Goal: Find specific page/section: Find specific page/section

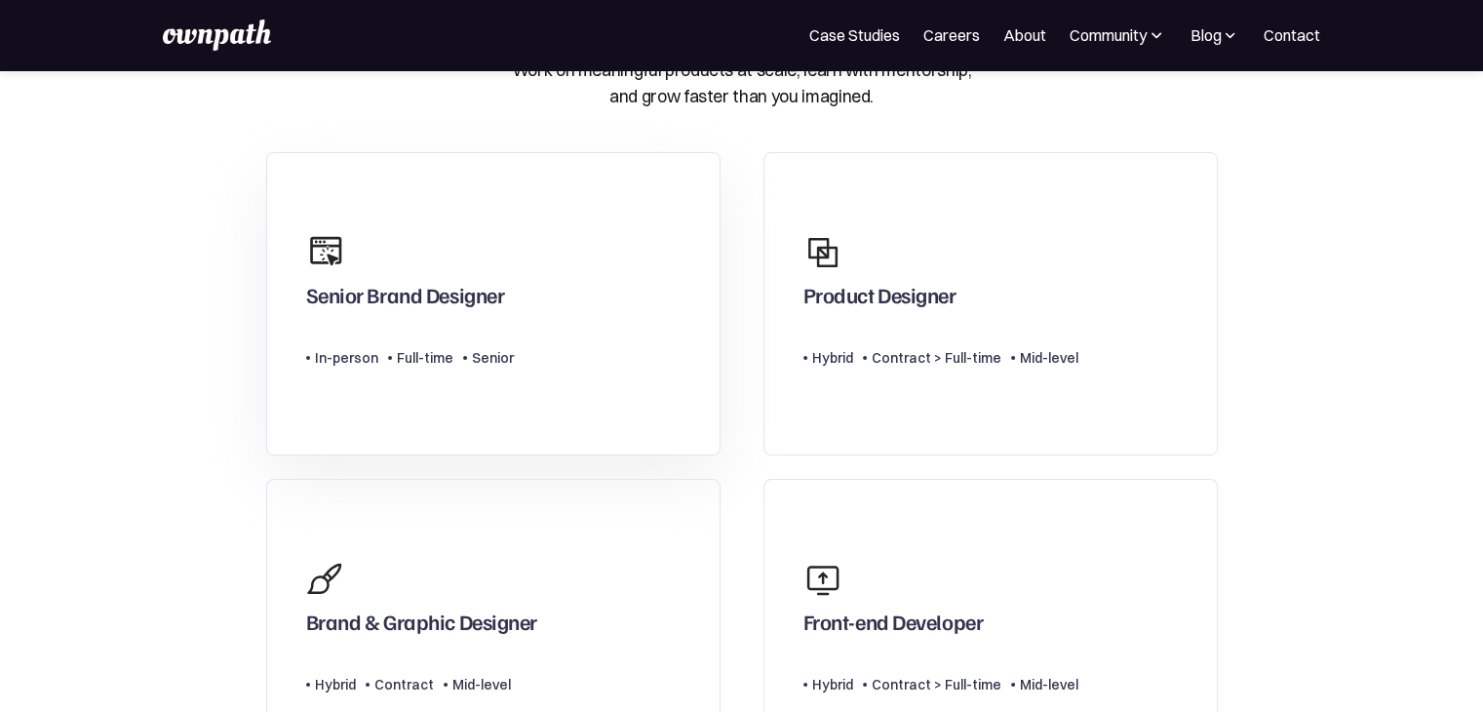
scroll to position [97, 0]
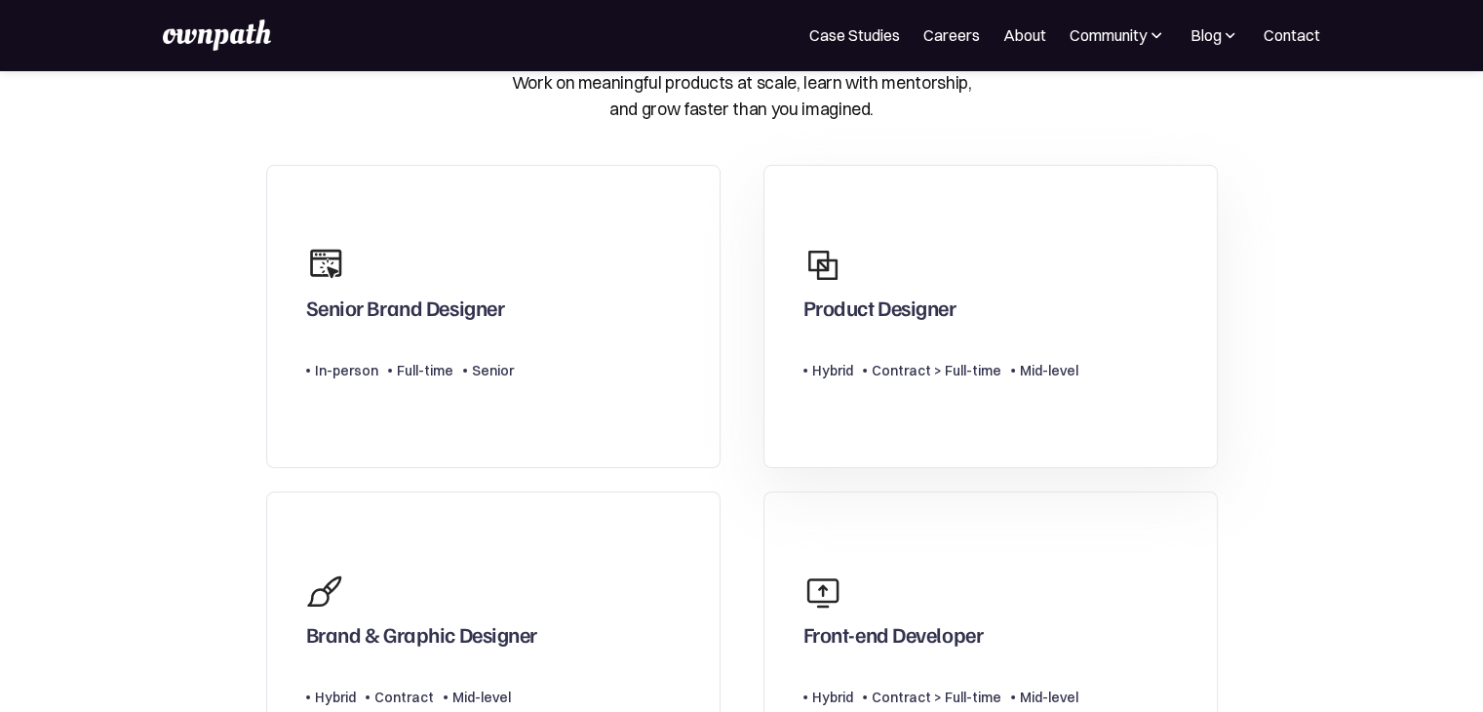
click at [818, 294] on div "Product Designer" at bounding box center [879, 311] width 153 height 35
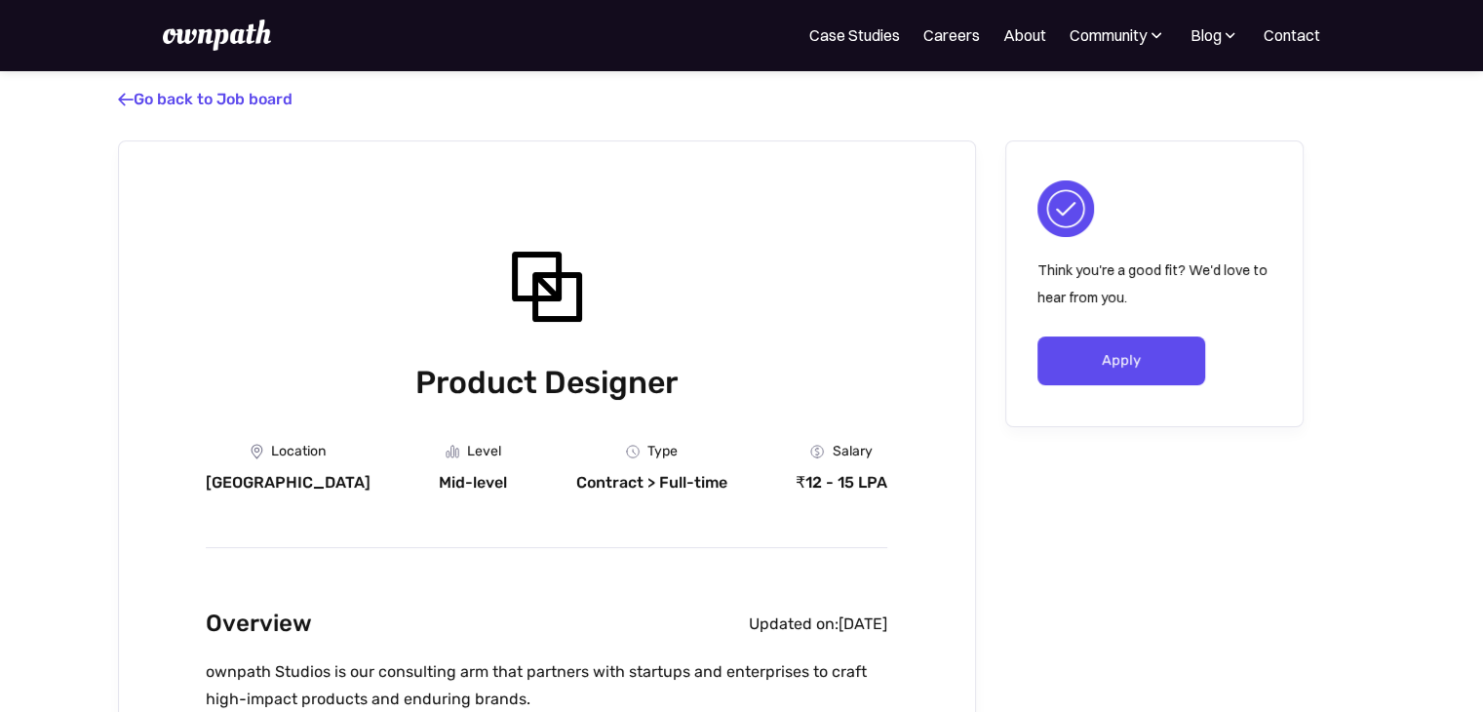
click at [163, 98] on link " Go back to Job board" at bounding box center [205, 99] width 174 height 19
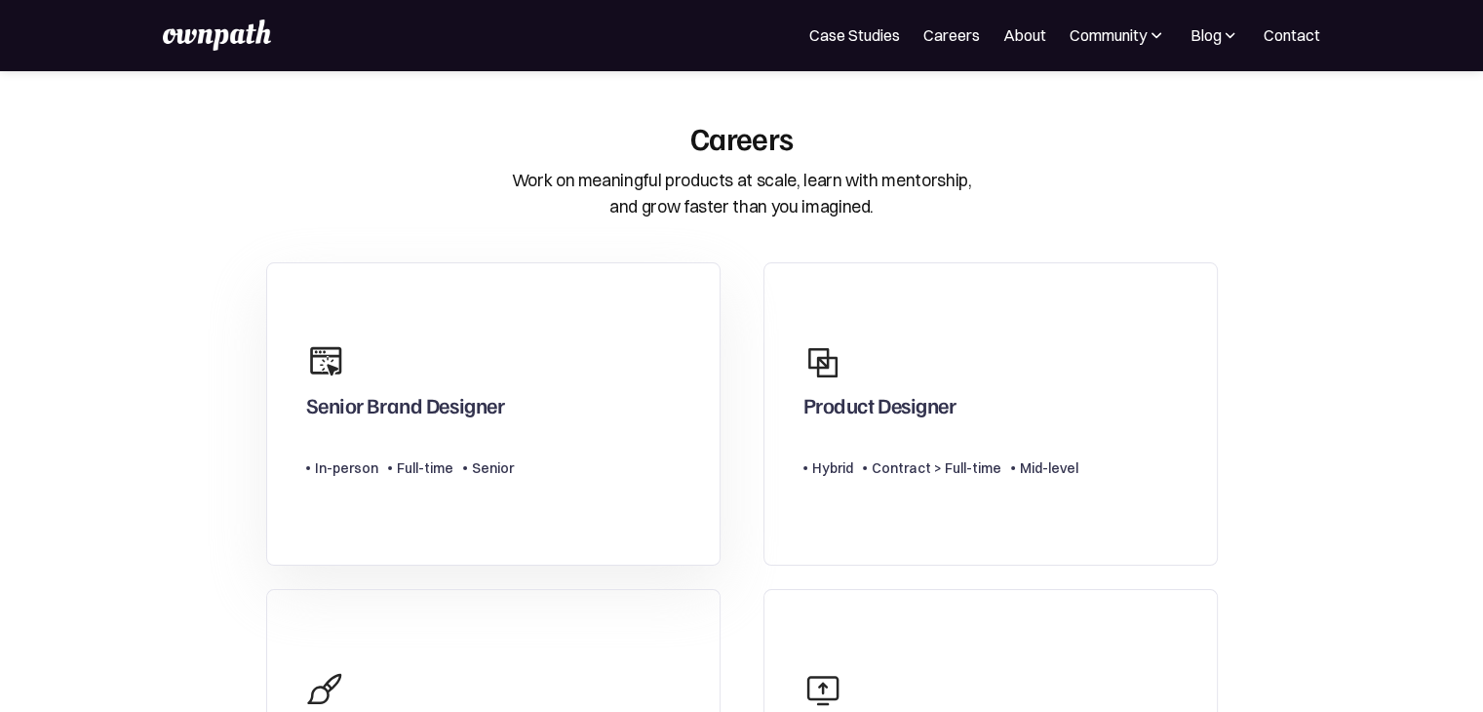
click at [639, 385] on link "Senior Brand Designer Type Level In-person Full-time Senior" at bounding box center [493, 413] width 454 height 303
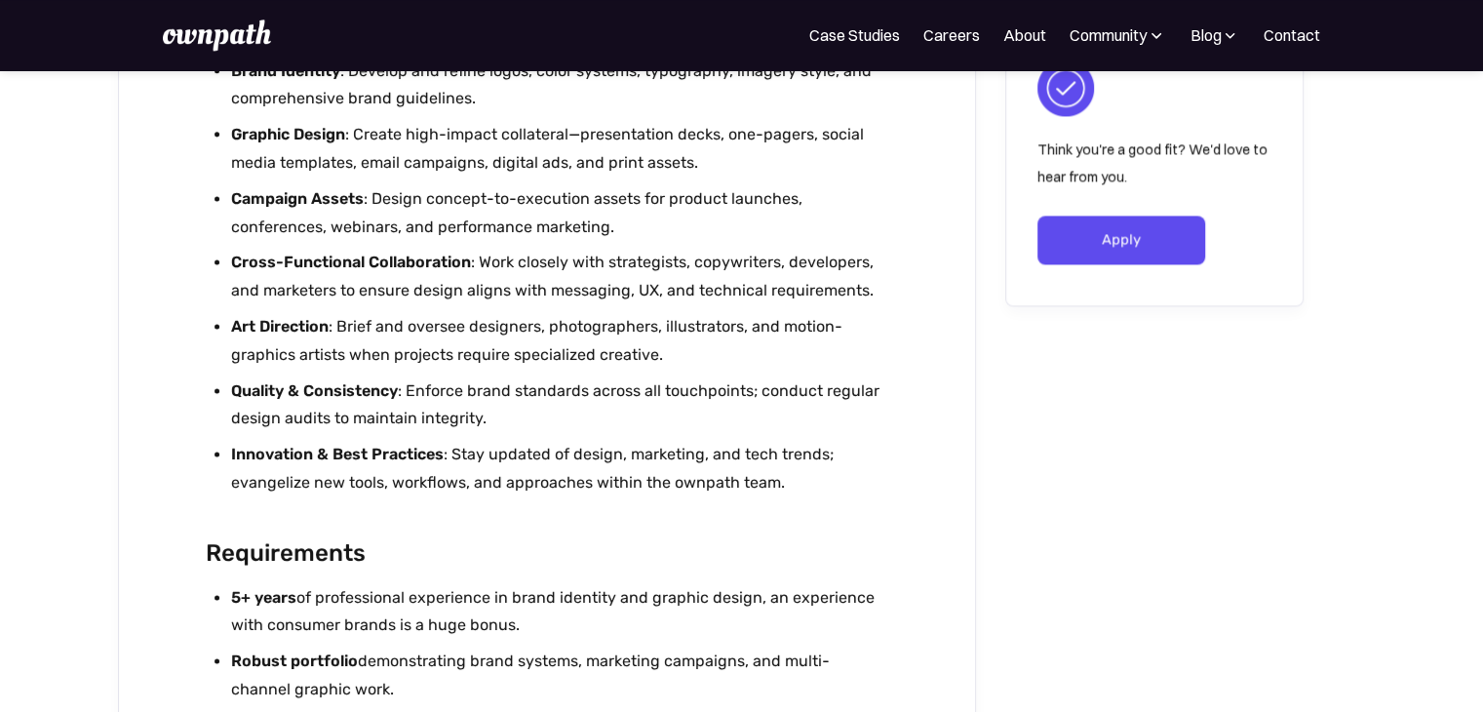
scroll to position [2729, 0]
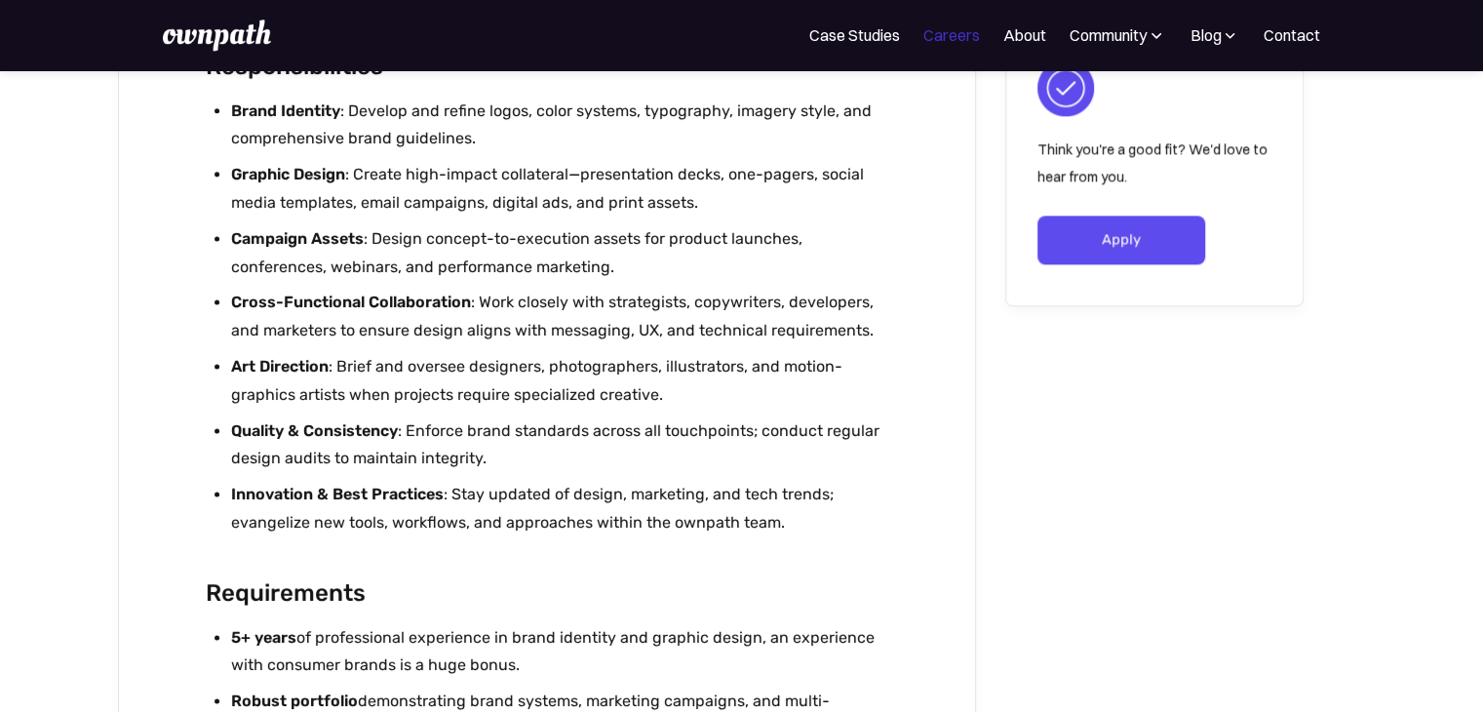
click at [955, 43] on link "Careers" at bounding box center [951, 34] width 57 height 23
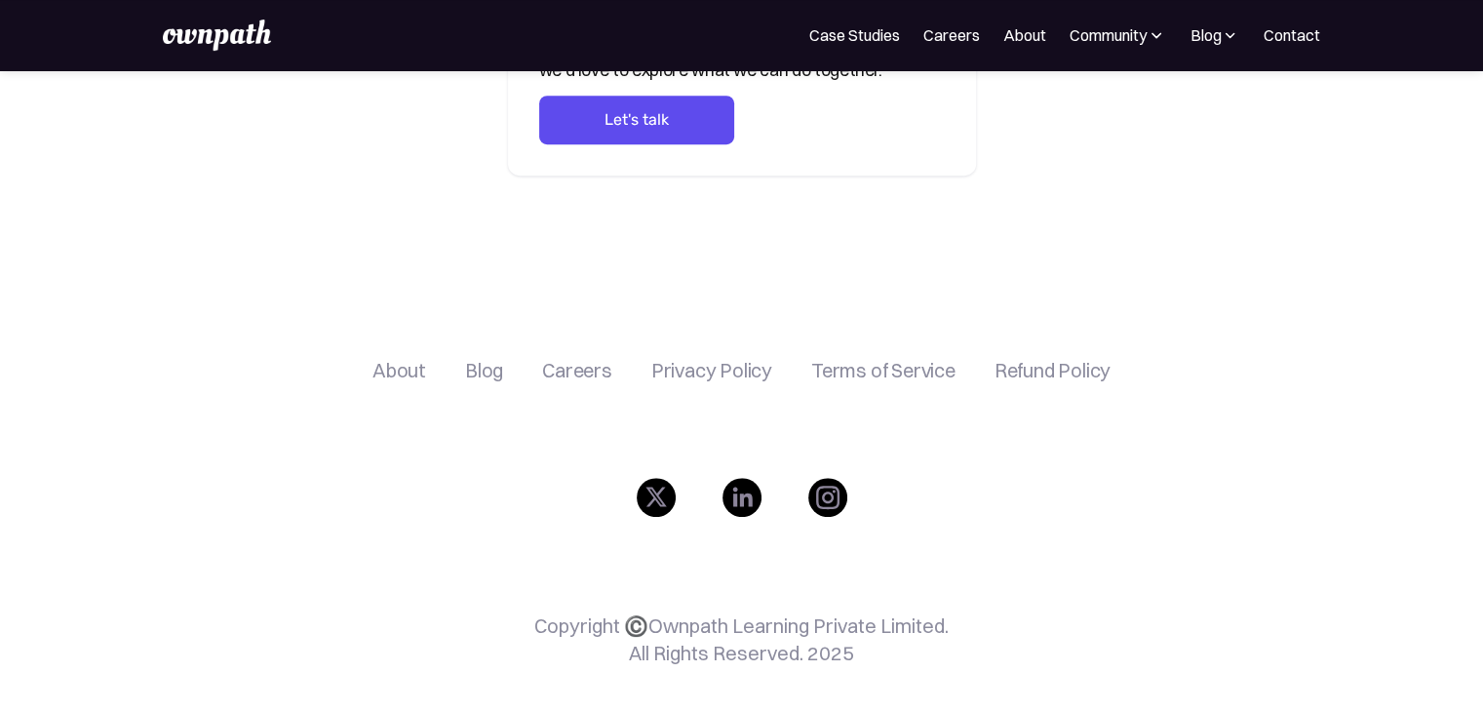
scroll to position [871, 0]
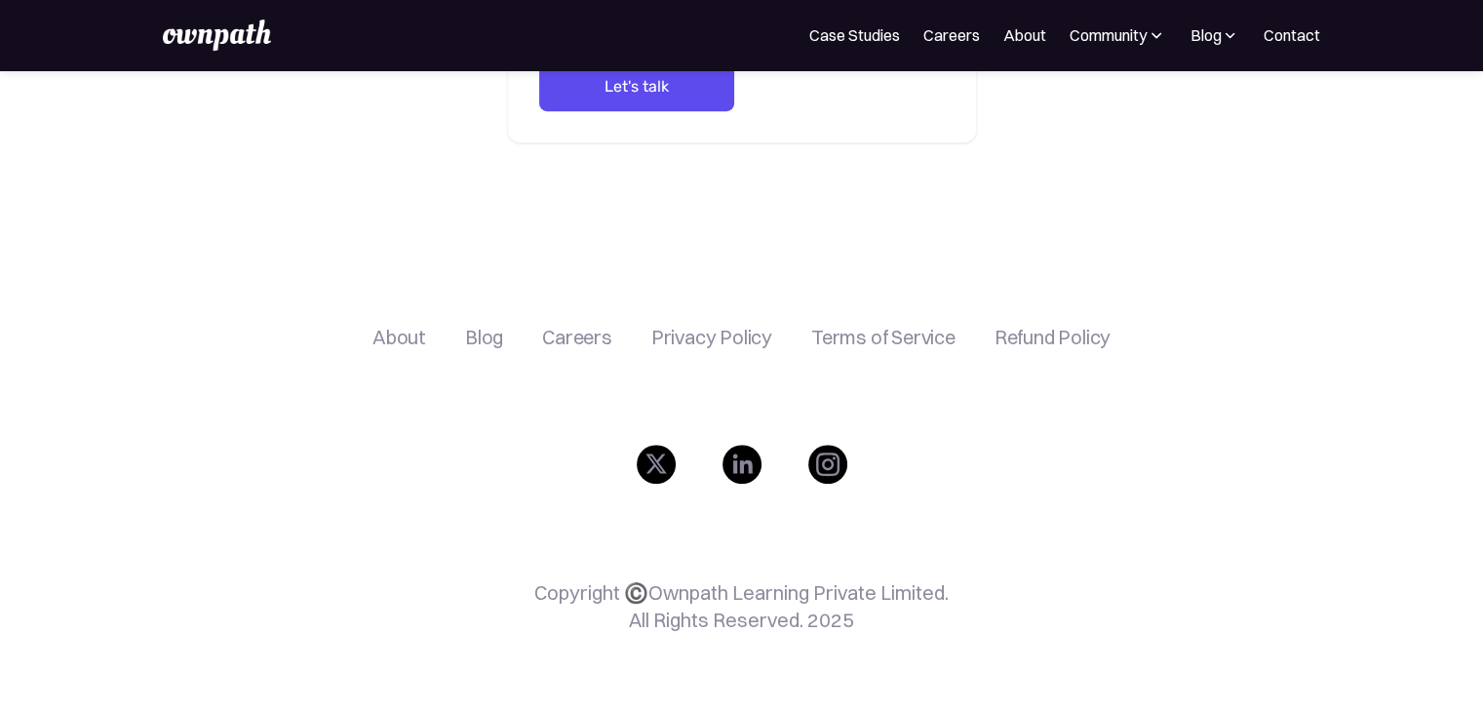
click at [587, 336] on div "Careers" at bounding box center [577, 337] width 70 height 23
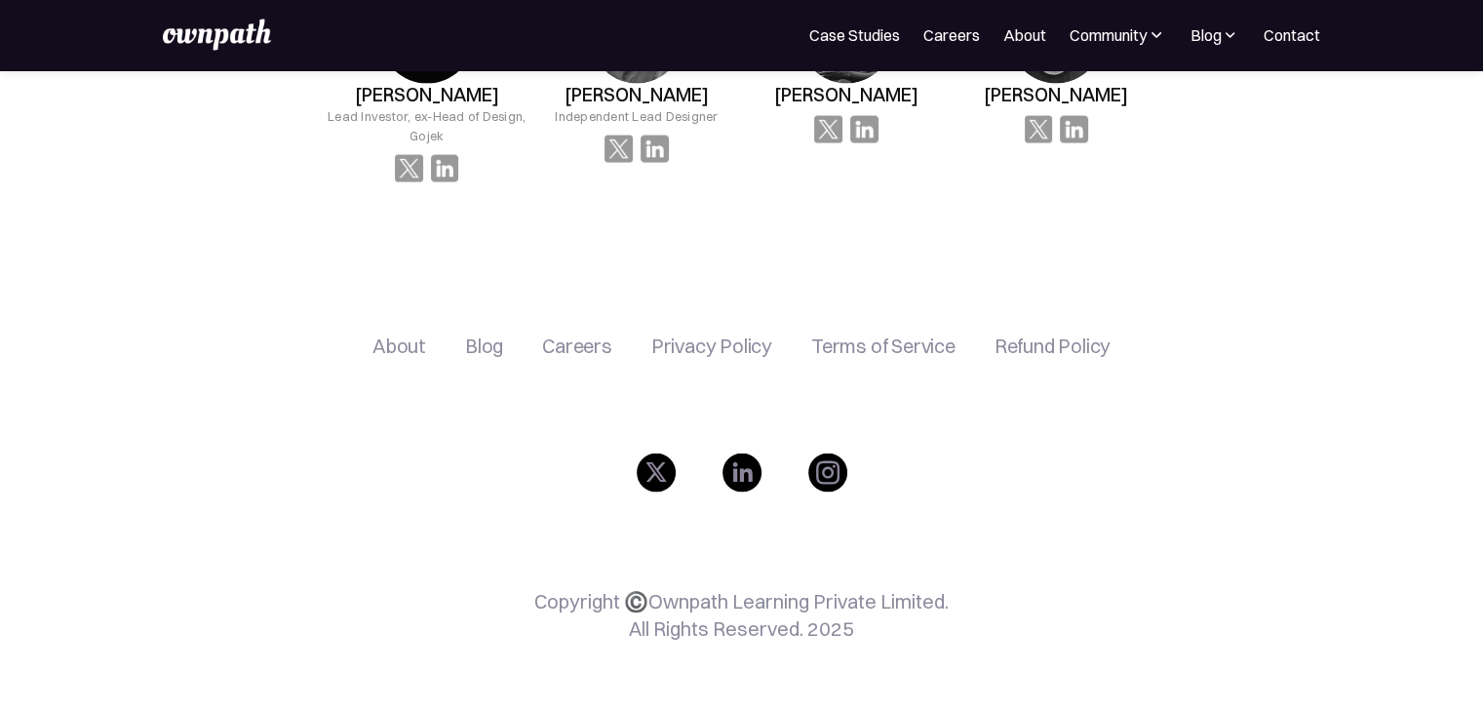
scroll to position [4028, 0]
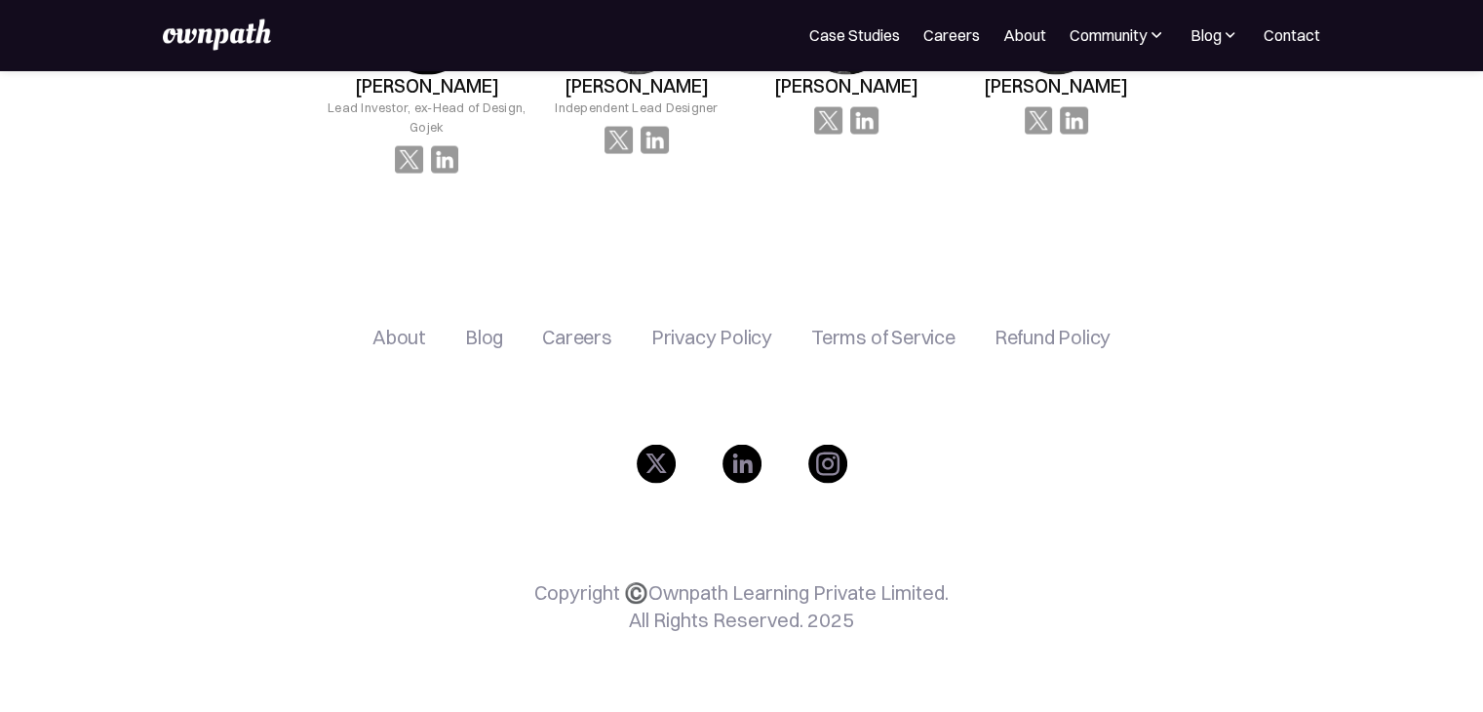
click at [560, 339] on div "Careers" at bounding box center [577, 337] width 70 height 23
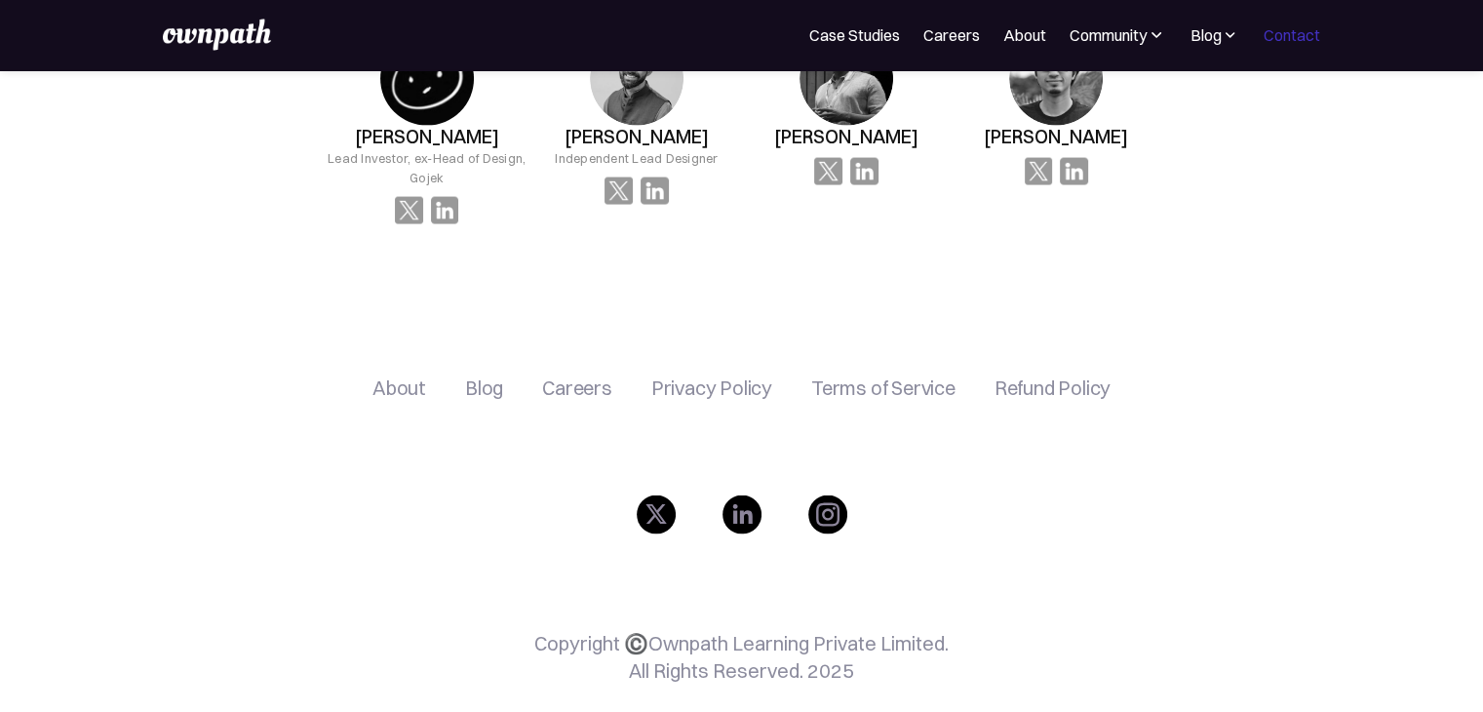
scroll to position [3930, 0]
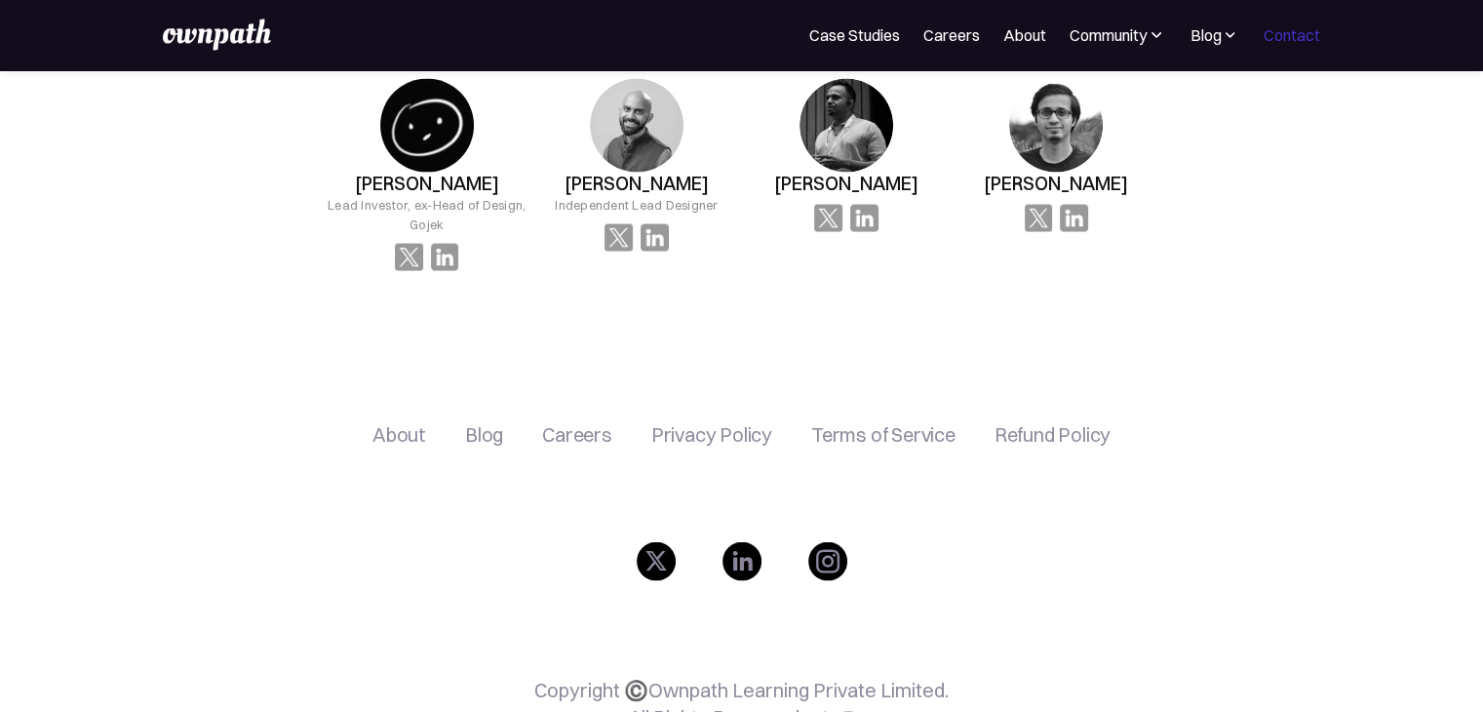
click at [1290, 40] on link "Contact" at bounding box center [1291, 34] width 57 height 23
